Goal: Information Seeking & Learning: Learn about a topic

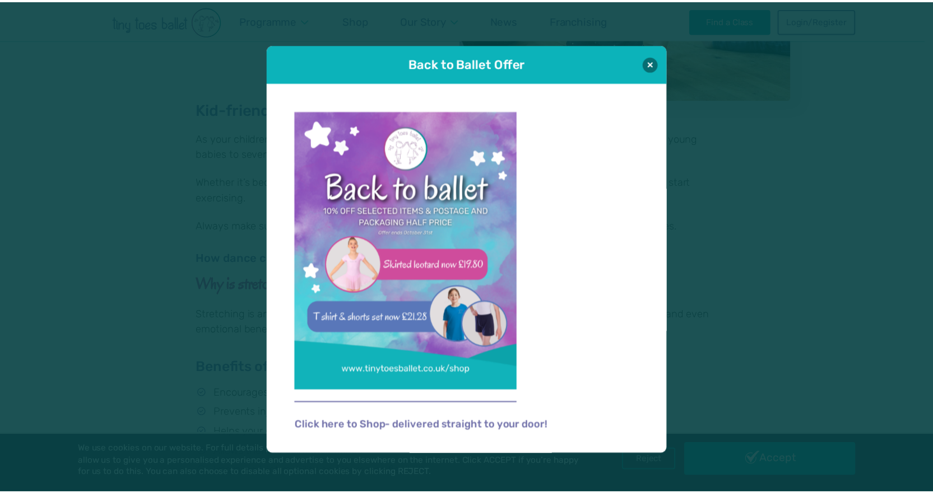
scroll to position [224, 0]
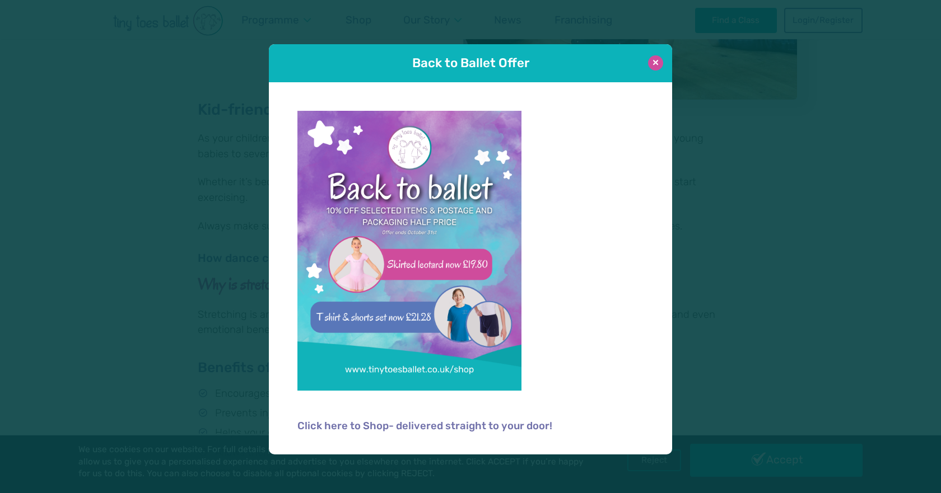
click at [655, 66] on button at bounding box center [655, 62] width 15 height 15
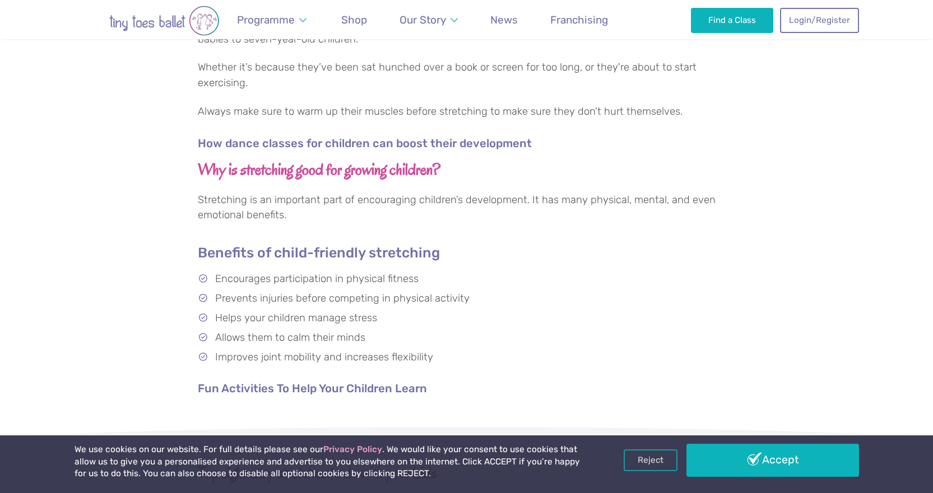
scroll to position [336, 0]
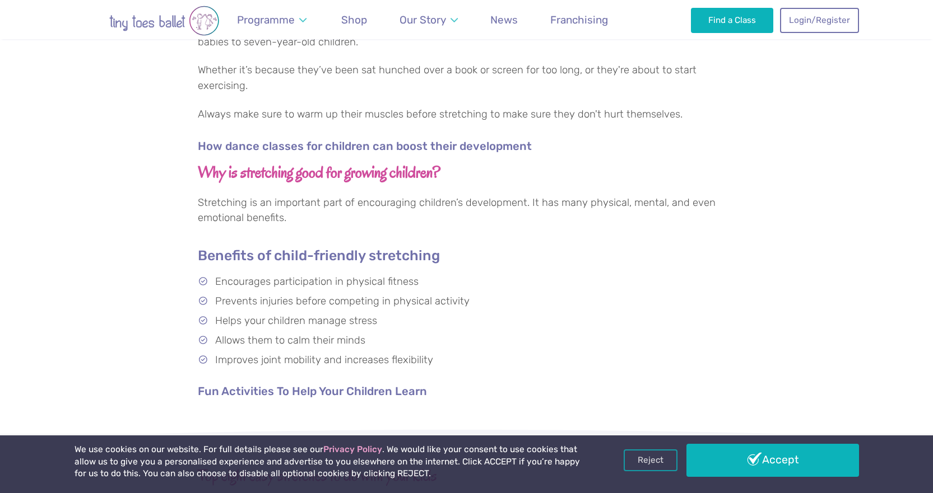
click at [741, 450] on link "Accept" at bounding box center [772, 460] width 173 height 32
